Goal: Task Accomplishment & Management: Use online tool/utility

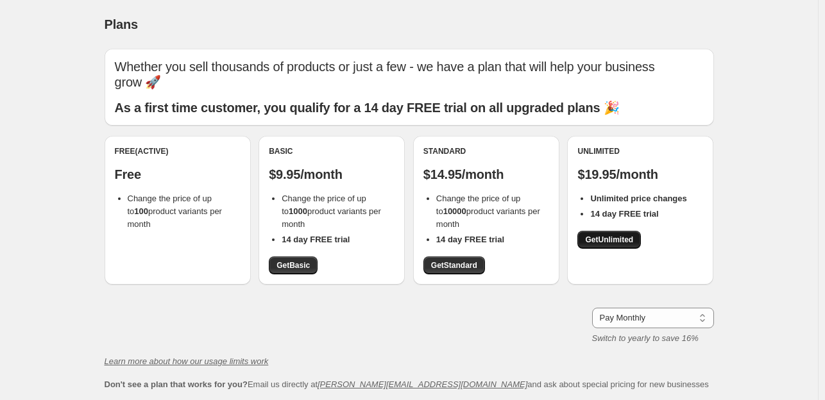
click at [615, 243] on span "Get Unlimited" at bounding box center [609, 240] width 48 height 10
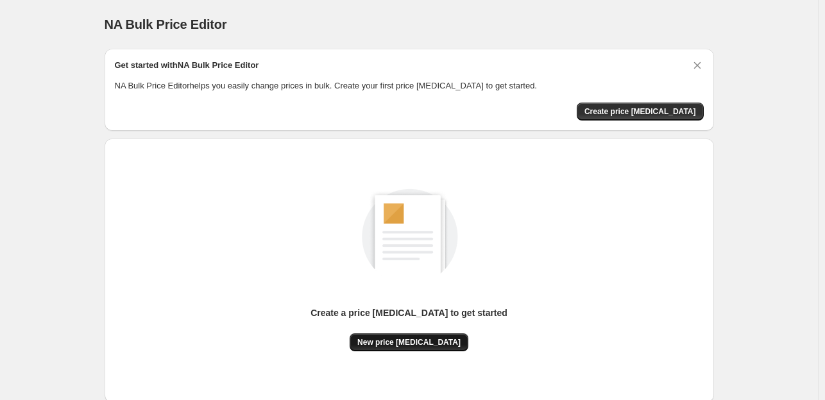
click at [417, 348] on button "New price [MEDICAL_DATA]" at bounding box center [409, 343] width 119 height 18
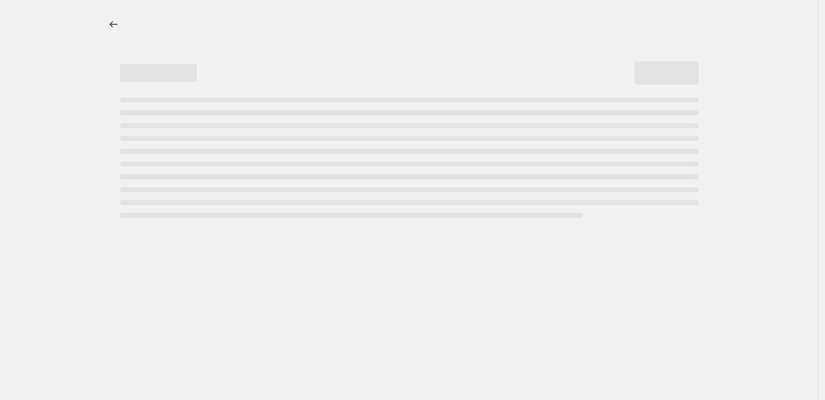
select select "percentage"
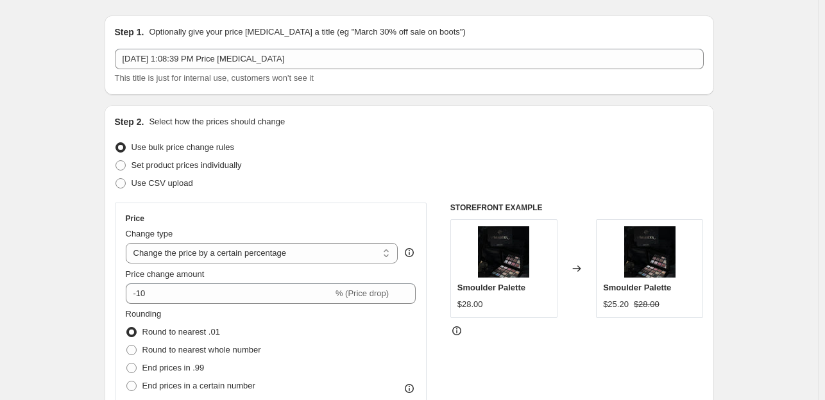
scroll to position [128, 0]
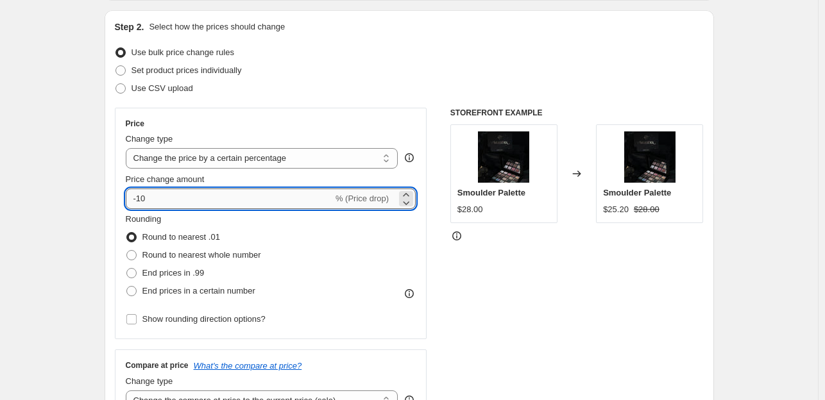
drag, startPoint x: 141, startPoint y: 200, endPoint x: 163, endPoint y: 196, distance: 22.1
click at [163, 196] on input "-10" at bounding box center [229, 199] width 207 height 21
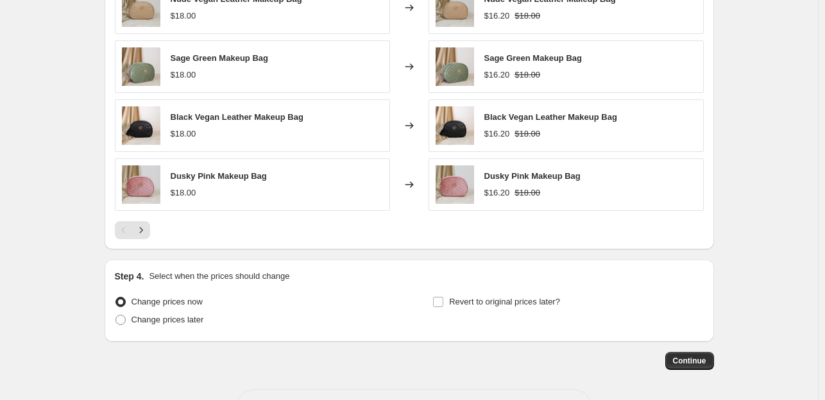
scroll to position [880, 0]
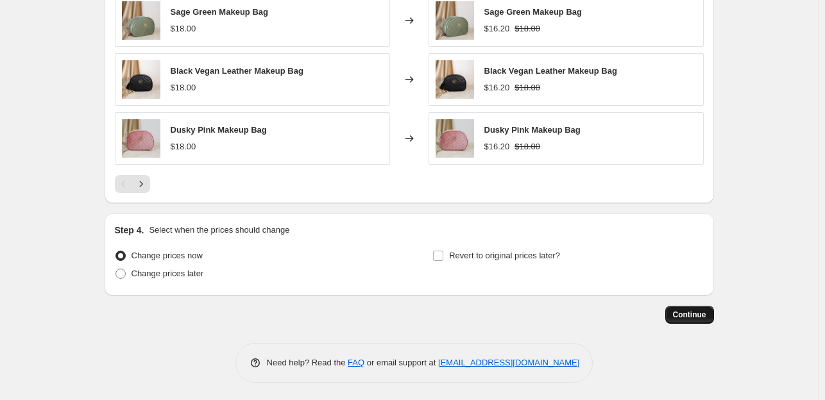
type input "-45"
click at [685, 318] on button "Continue" at bounding box center [689, 315] width 49 height 18
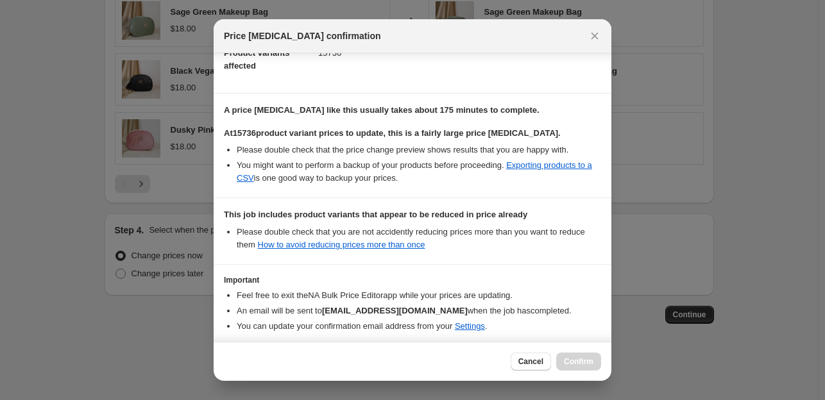
scroll to position [209, 0]
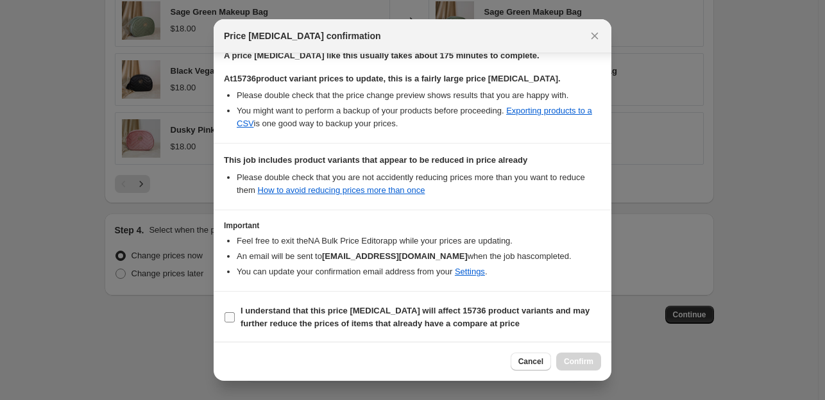
click at [303, 327] on b "I understand that this price [MEDICAL_DATA] will affect 15736 product variants …" at bounding box center [415, 317] width 349 height 22
click at [235, 323] on input "I understand that this price [MEDICAL_DATA] will affect 15736 product variants …" at bounding box center [230, 317] width 10 height 10
checkbox input "true"
click at [574, 361] on span "Confirm" at bounding box center [579, 362] width 30 height 10
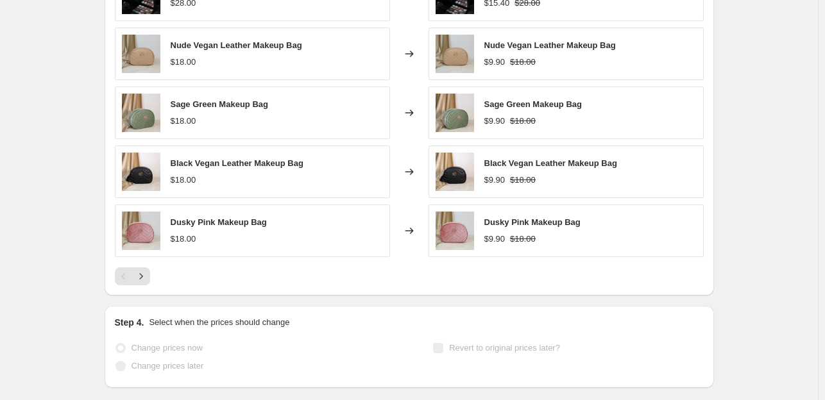
scroll to position [914, 0]
